Goal: Task Accomplishment & Management: Complete application form

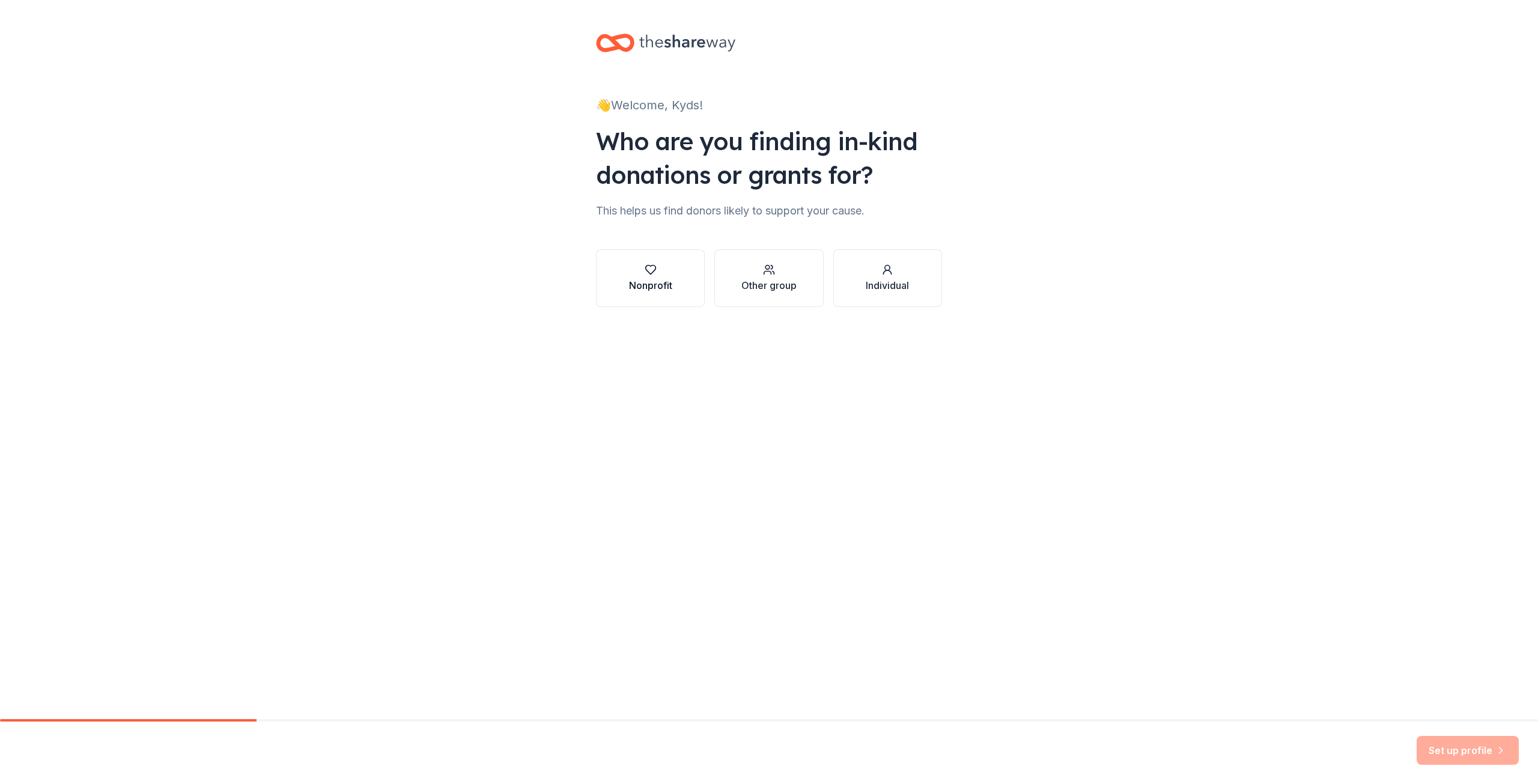
click at [664, 267] on div "button" at bounding box center [650, 269] width 43 height 12
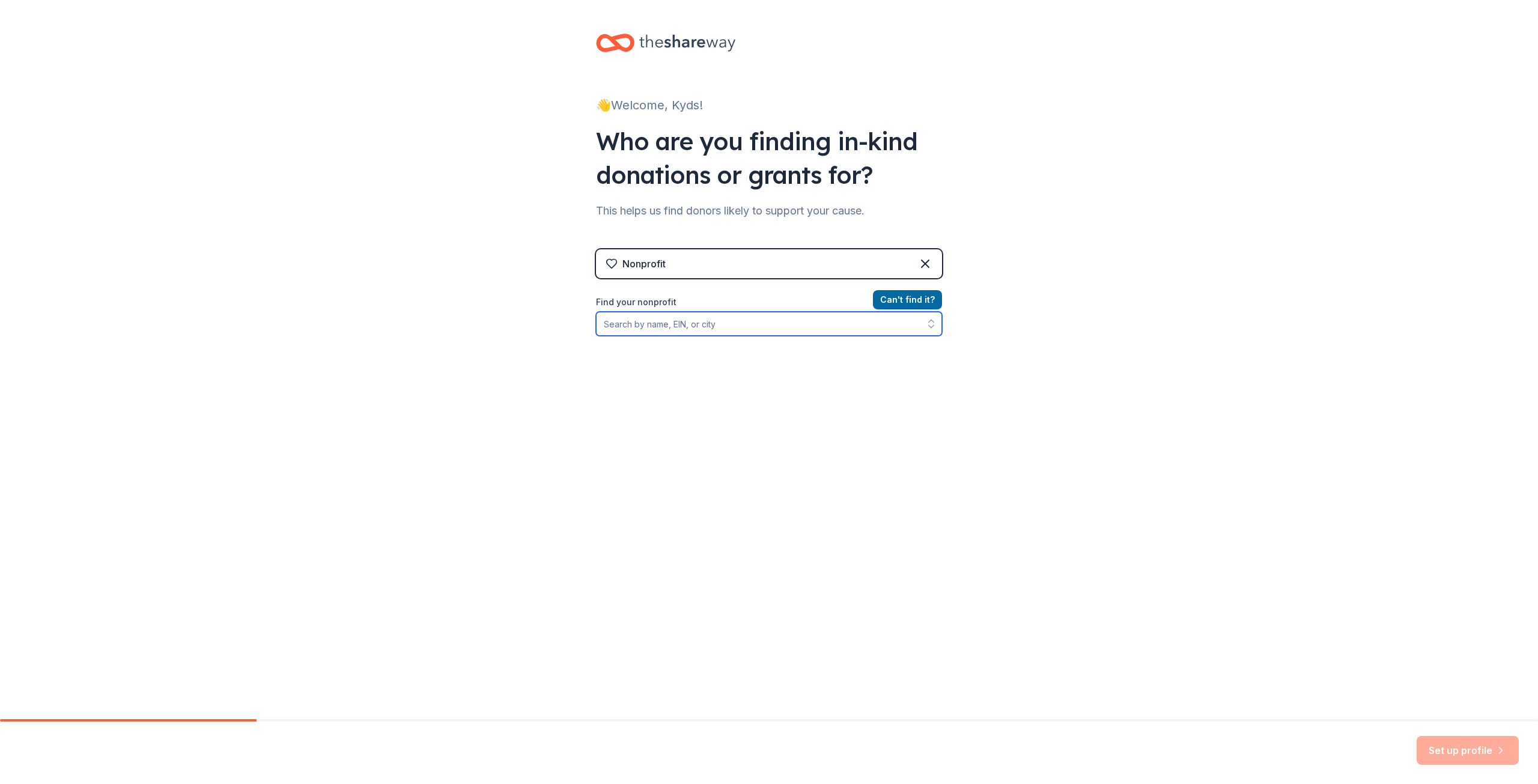
click at [717, 319] on input "Find your nonprofit" at bounding box center [769, 324] width 346 height 24
type input "Keep Youth Doing"
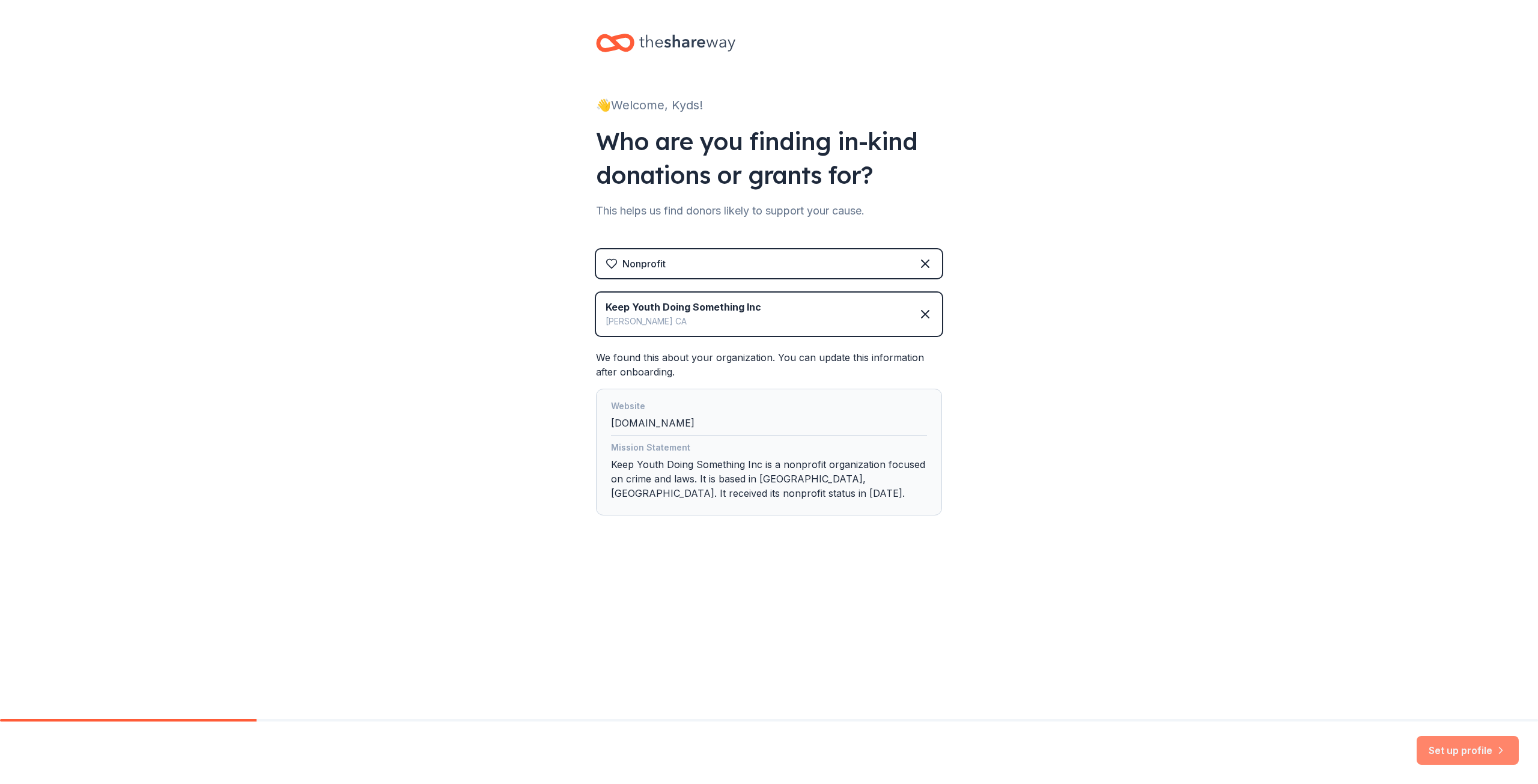
click at [1484, 743] on button "Set up profile" at bounding box center [1467, 749] width 102 height 28
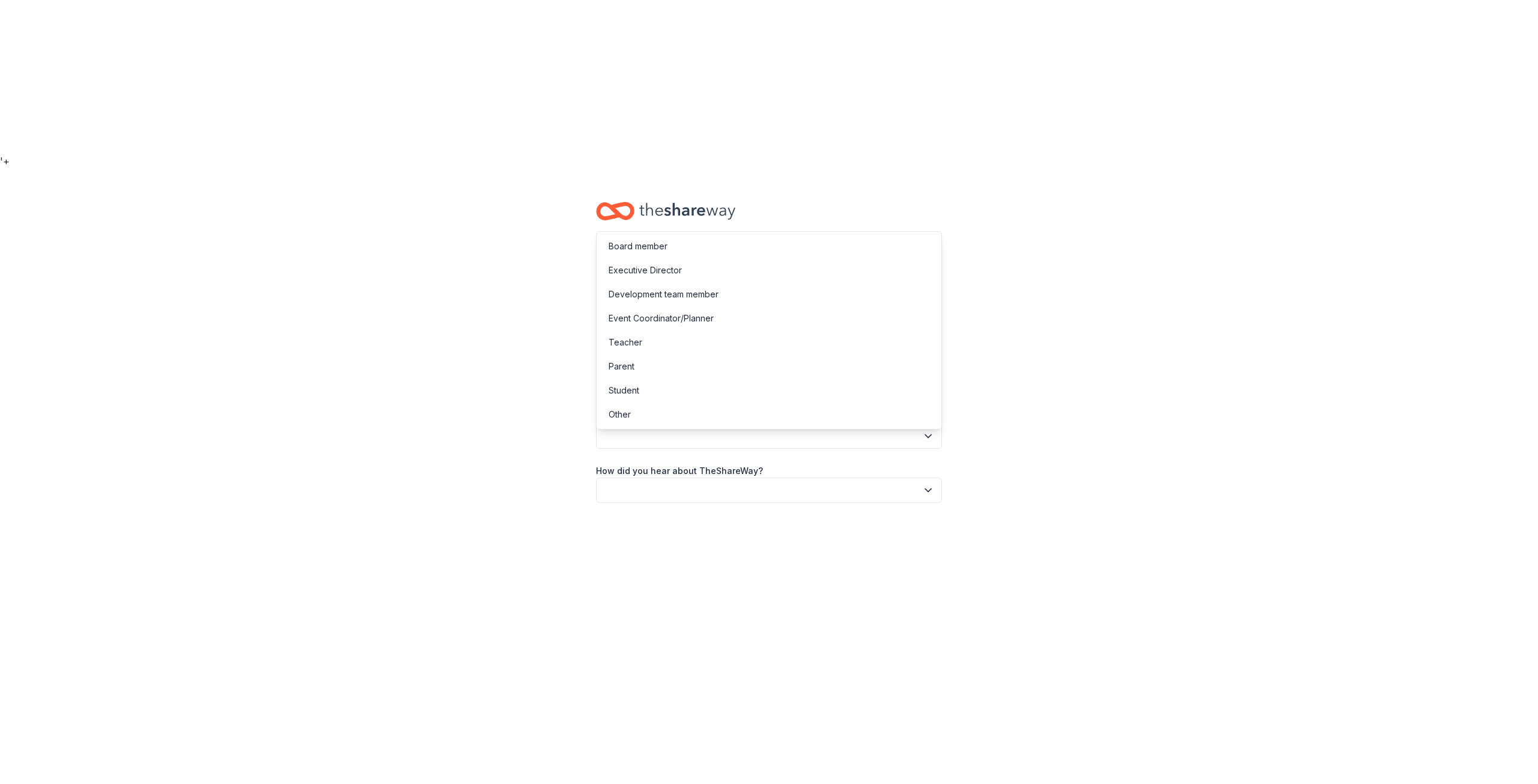
click at [666, 370] on button "button" at bounding box center [769, 382] width 346 height 25
click at [630, 413] on div "Other" at bounding box center [620, 414] width 22 height 15
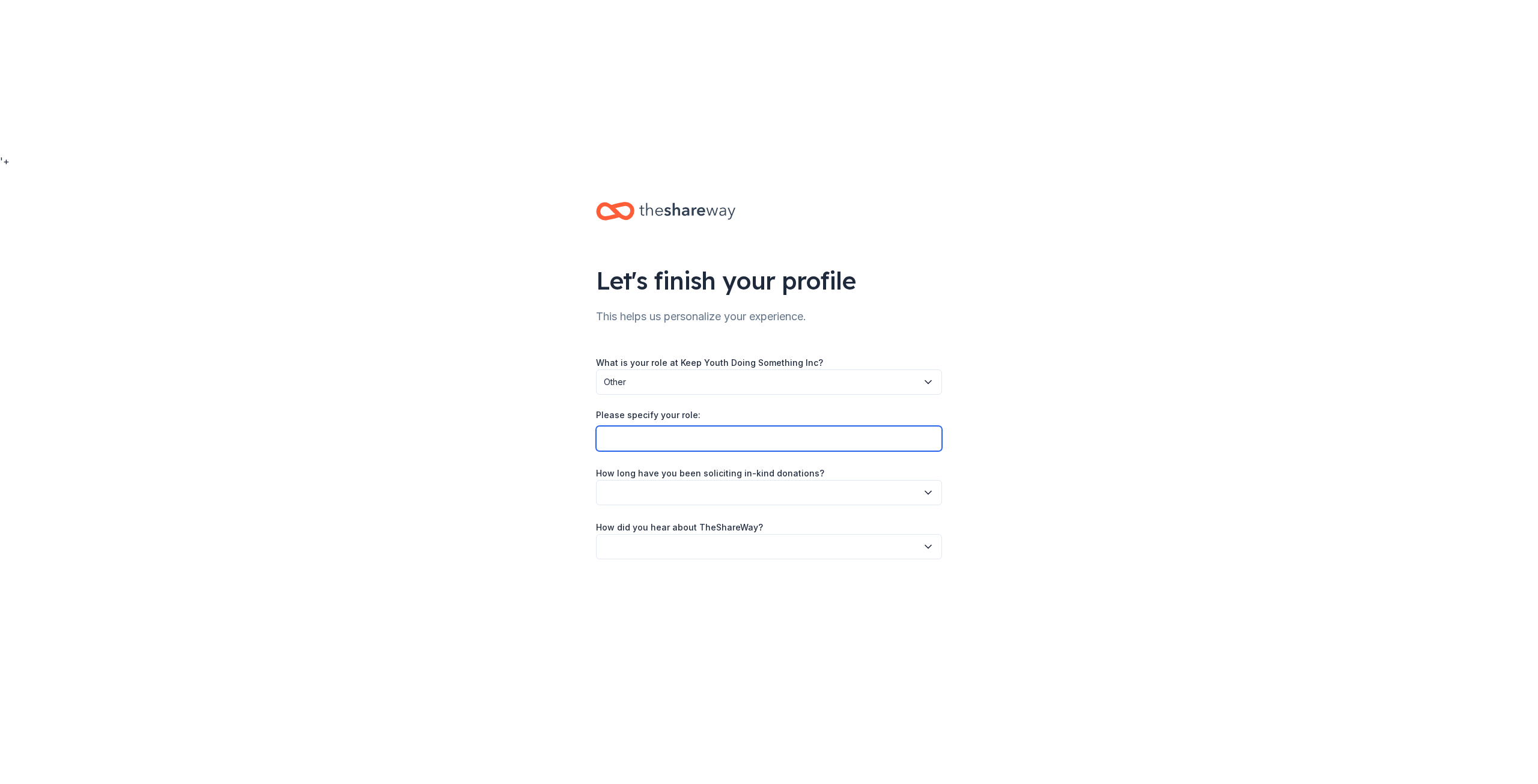
click at [659, 426] on input "Please specify your role:" at bounding box center [769, 438] width 346 height 25
type input "Site Manager"
